Goal: Task Accomplishment & Management: Use online tool/utility

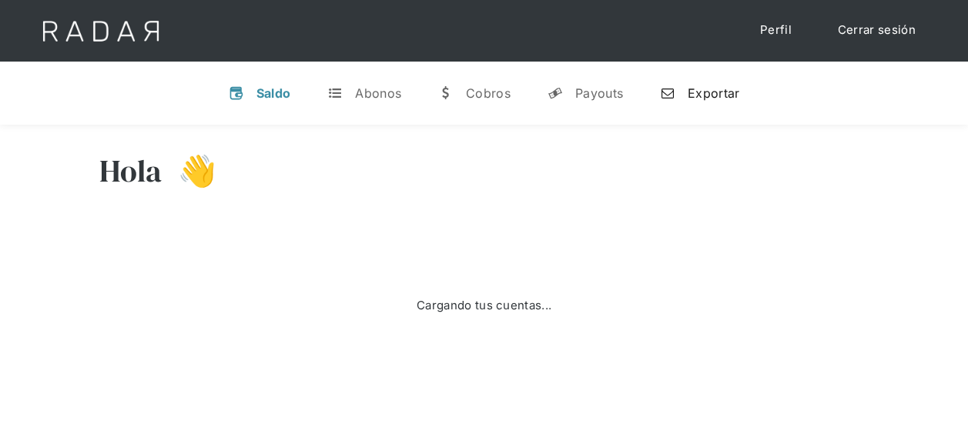
drag, startPoint x: 702, startPoint y: 92, endPoint x: 664, endPoint y: 99, distance: 39.1
click at [702, 92] on div "Exportar" at bounding box center [713, 92] width 52 height 15
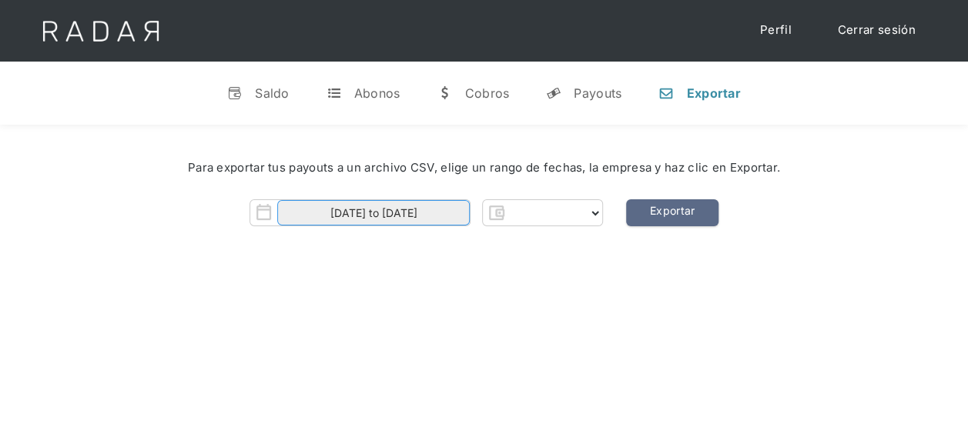
click at [396, 214] on input "[DATE] to [DATE]" at bounding box center [373, 212] width 192 height 25
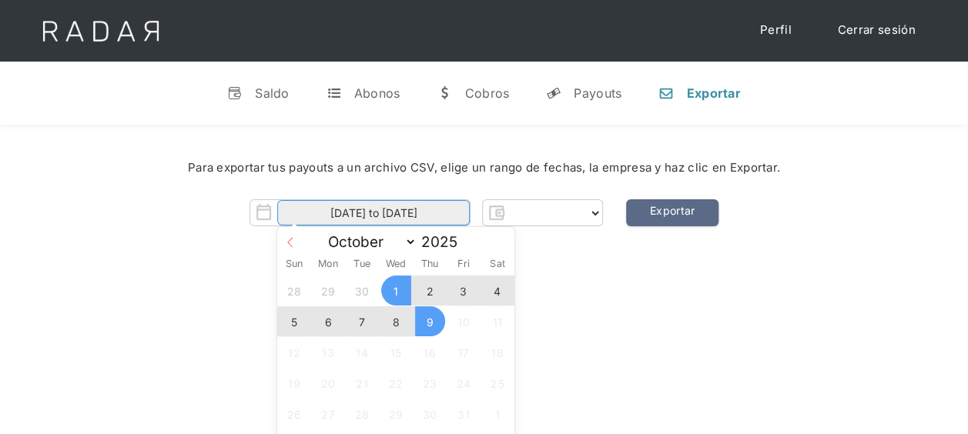
select select "pagsmile"
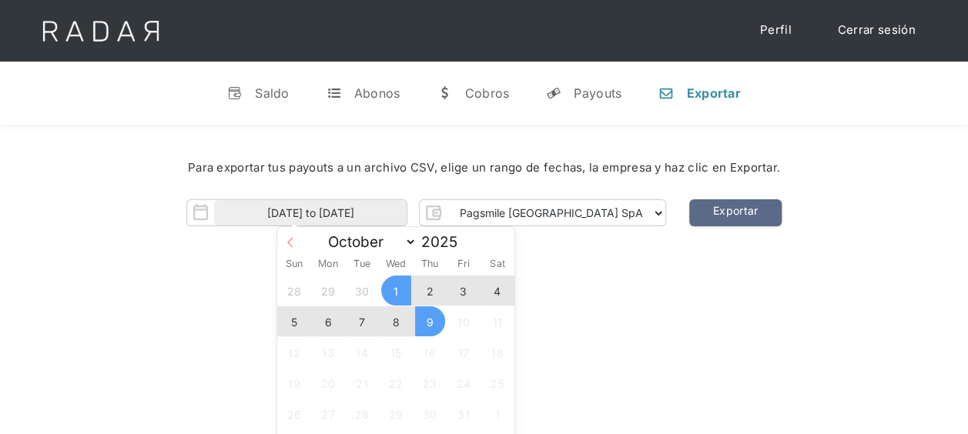
click at [290, 246] on icon at bounding box center [290, 242] width 11 height 11
select select "8"
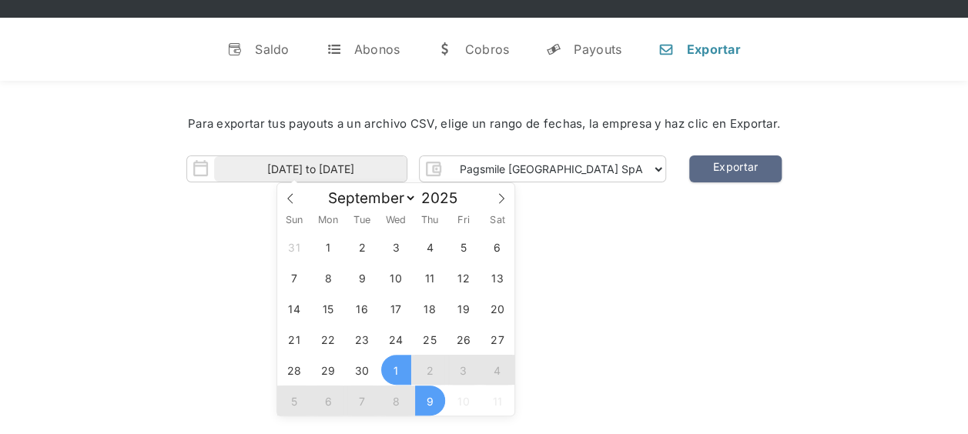
scroll to position [77, 0]
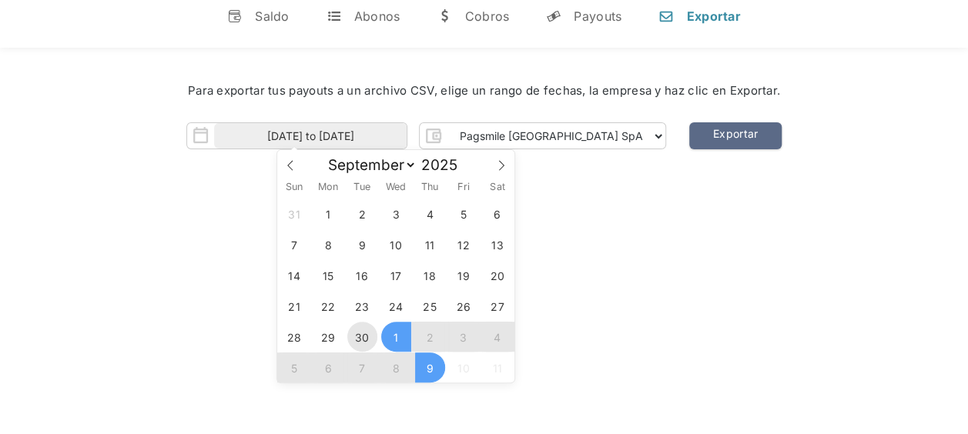
click at [363, 343] on span "30" at bounding box center [362, 337] width 30 height 30
type input "[DATE]"
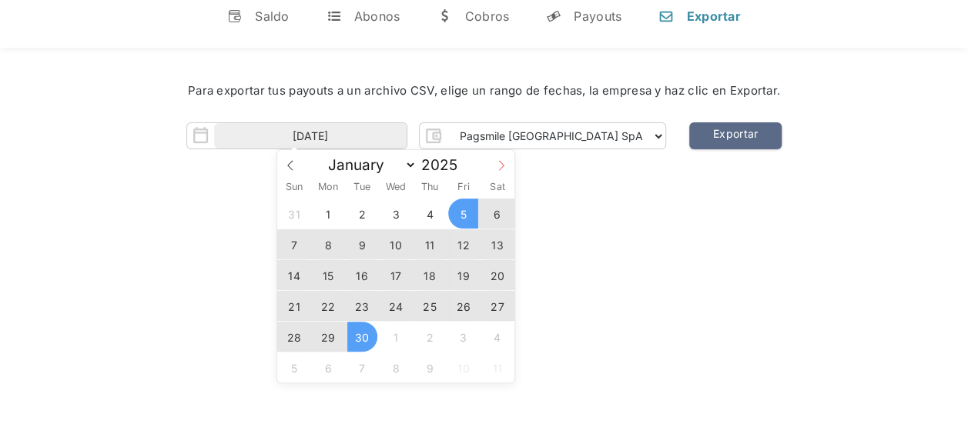
click at [502, 165] on icon at bounding box center [501, 165] width 11 height 11
select select "9"
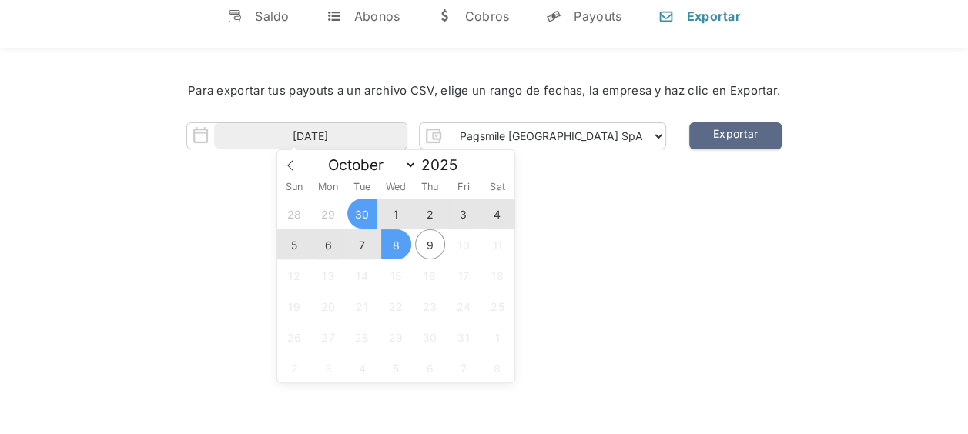
click at [394, 242] on span "8" at bounding box center [396, 244] width 30 height 30
type input "[DATE] to [DATE]"
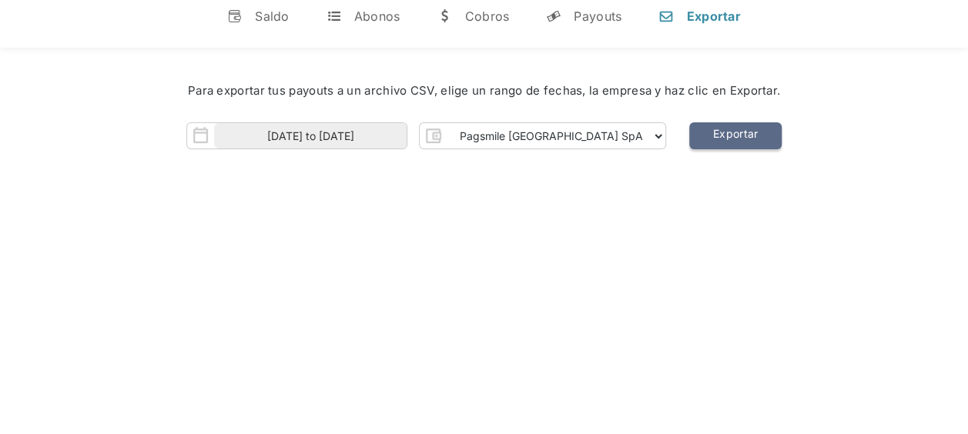
click at [705, 141] on link "Exportar" at bounding box center [735, 135] width 92 height 27
